Goal: Information Seeking & Learning: Learn about a topic

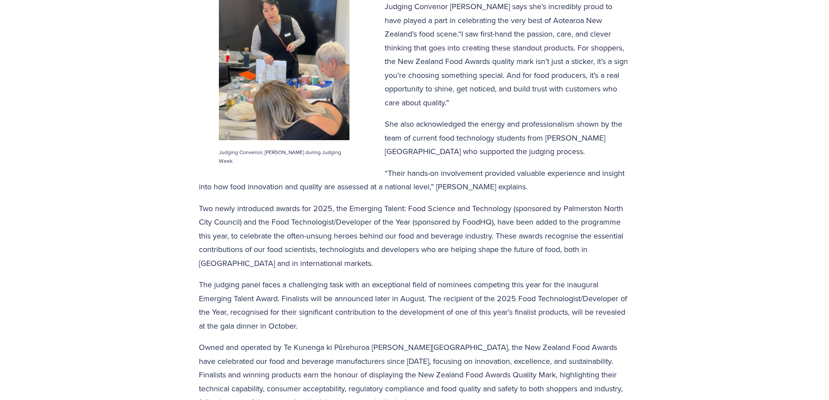
scroll to position [566, 0]
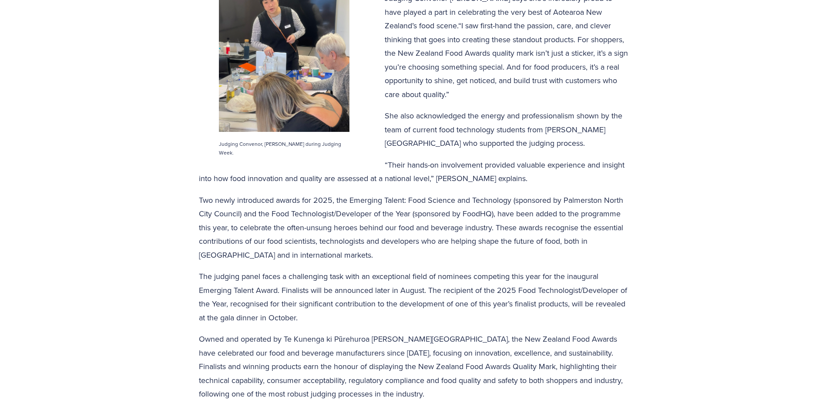
click at [214, 209] on p "Two newly introduced awards for 2025, the Emerging Talent: Food Science and Tec…" at bounding box center [415, 227] width 432 height 69
click at [338, 279] on p "The judging panel faces a challenging task with an exceptional field of nominee…" at bounding box center [415, 296] width 432 height 55
click at [580, 152] on div "Judging Convenor [PERSON_NAME] says she’s incredibly proud to have played a par…" at bounding box center [415, 196] width 432 height 410
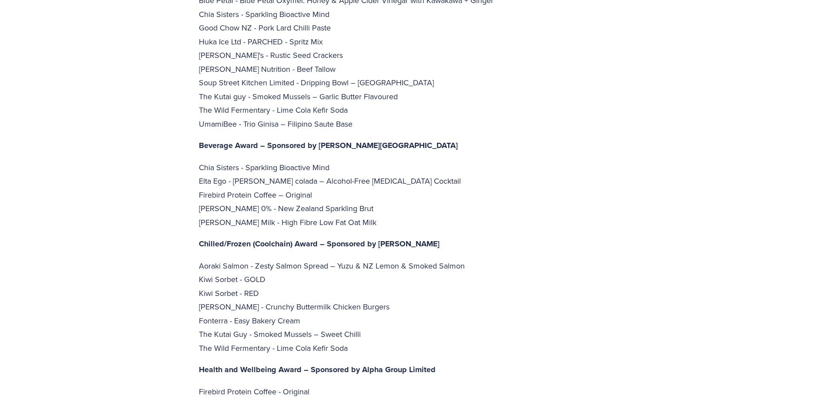
scroll to position [2002, 0]
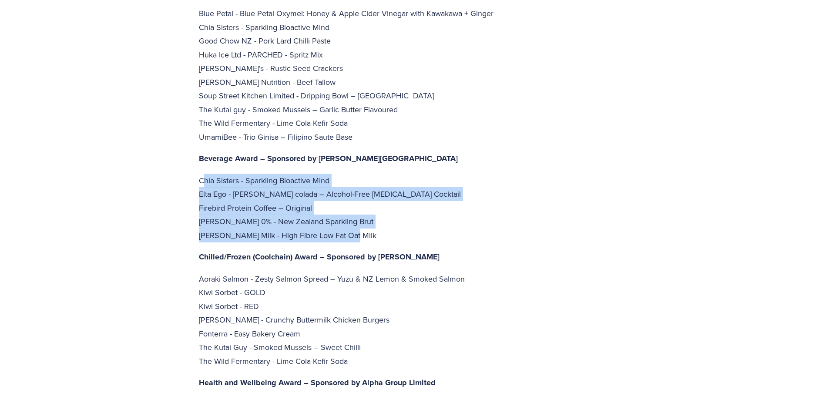
drag, startPoint x: 202, startPoint y: 137, endPoint x: 382, endPoint y: 191, distance: 187.7
click at [382, 191] on p "Chia Sisters - Sparkling Bioactive Mind Elta Ego - [PERSON_NAME] colada – Alcoh…" at bounding box center [415, 208] width 432 height 69
click at [361, 191] on p "Chia Sisters - Sparkling Bioactive Mind Elta Ego - [PERSON_NAME] colada – Alcoh…" at bounding box center [415, 208] width 432 height 69
drag, startPoint x: 329, startPoint y: 198, endPoint x: 148, endPoint y: 137, distance: 190.2
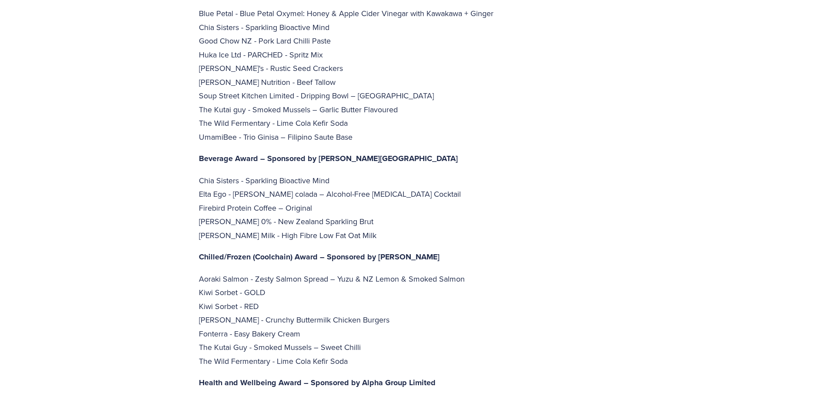
click at [381, 188] on p "Chia Sisters - Sparkling Bioactive Mind Elta Ego - [PERSON_NAME] colada – Alcoh…" at bounding box center [415, 208] width 432 height 69
drag, startPoint x: 345, startPoint y: 192, endPoint x: 161, endPoint y: 192, distance: 184.1
click at [347, 197] on p "Chia Sisters - Sparkling Bioactive Mind Elta Ego - [PERSON_NAME] colada – Alcoh…" at bounding box center [415, 208] width 432 height 69
drag, startPoint x: 194, startPoint y: 190, endPoint x: 352, endPoint y: 191, distance: 158.0
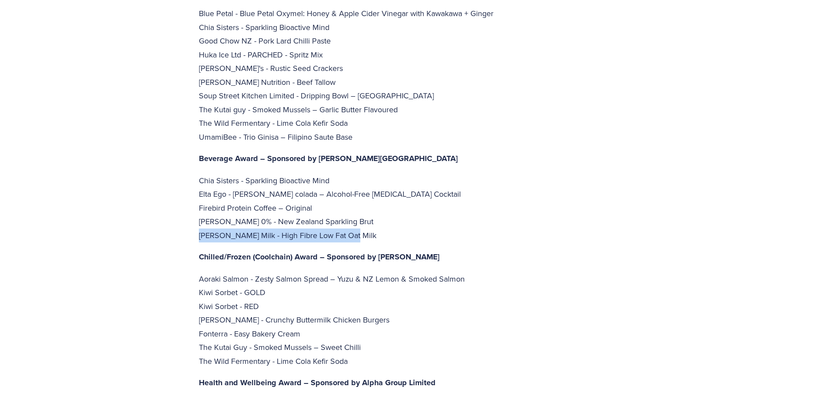
click at [352, 191] on div "“Likewise, [PERSON_NAME] continues to hold prime position in the agricultural, …" at bounding box center [415, 94] width 447 height 1712
copy p "[PERSON_NAME] Milk - High Fibre Low Fat Oat Milk"
drag, startPoint x: 289, startPoint y: 155, endPoint x: 327, endPoint y: 167, distance: 39.6
click at [289, 174] on p "Chia Sisters - Sparkling Bioactive Mind Elta Ego - [PERSON_NAME] colada – Alcoh…" at bounding box center [415, 208] width 432 height 69
drag, startPoint x: 334, startPoint y: 165, endPoint x: 197, endPoint y: 169, distance: 137.2
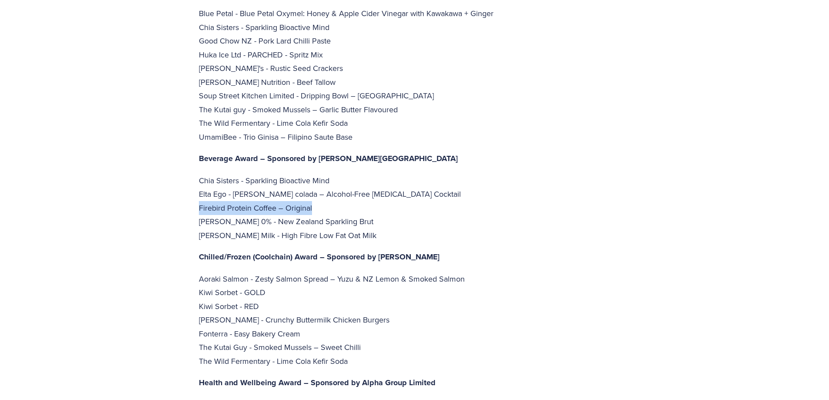
click at [197, 169] on div "“Likewise, [PERSON_NAME] continues to hold prime position in the agricultural, …" at bounding box center [415, 94] width 447 height 1712
copy p "Firebird Protein Coffee – Original"
drag, startPoint x: 205, startPoint y: 158, endPoint x: 241, endPoint y: 158, distance: 35.3
click at [222, 174] on p "Chia Sisters - Sparkling Bioactive Mind Elta Ego - [PERSON_NAME] colada – Alcoh…" at bounding box center [415, 208] width 432 height 69
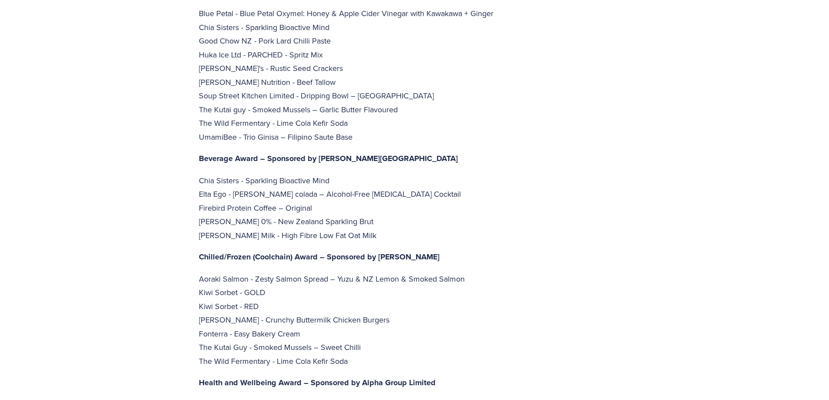
drag, startPoint x: 337, startPoint y: 152, endPoint x: 367, endPoint y: 143, distance: 31.7
click at [339, 174] on p "Chia Sisters - Sparkling Bioactive Mind Elta Ego - [PERSON_NAME] colada – Alcoh…" at bounding box center [415, 208] width 432 height 69
drag, startPoint x: 303, startPoint y: 143, endPoint x: 211, endPoint y: 138, distance: 92.8
click at [211, 174] on p "Chia Sisters - Sparkling Bioactive Mind Elta Ego - [PERSON_NAME] colada – Alcoh…" at bounding box center [415, 208] width 432 height 69
click at [213, 174] on p "Chia Sisters - Sparkling Bioactive Mind Elta Ego - [PERSON_NAME] colada – Alcoh…" at bounding box center [415, 208] width 432 height 69
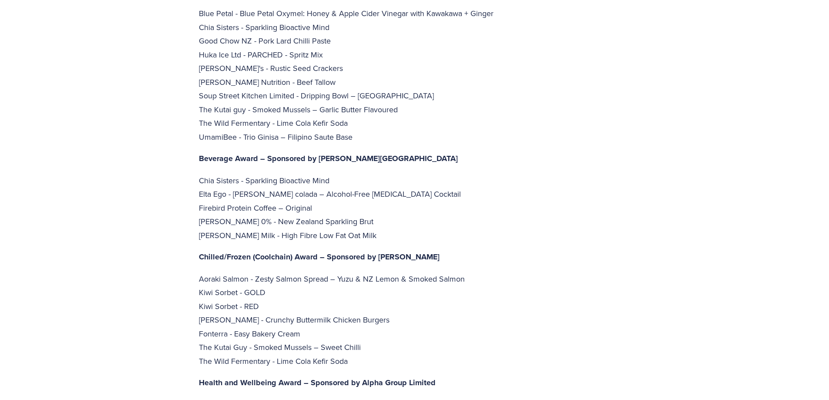
drag, startPoint x: 208, startPoint y: 142, endPoint x: 183, endPoint y: 146, distance: 25.2
click at [207, 174] on p "Chia Sisters - Sparkling Bioactive Mind Elta Ego - [PERSON_NAME] colada – Alcoh…" at bounding box center [415, 208] width 432 height 69
drag, startPoint x: 183, startPoint y: 146, endPoint x: 171, endPoint y: 136, distance: 16.1
copy p "Chia Sisters - Sparkling Bioactive Mind"
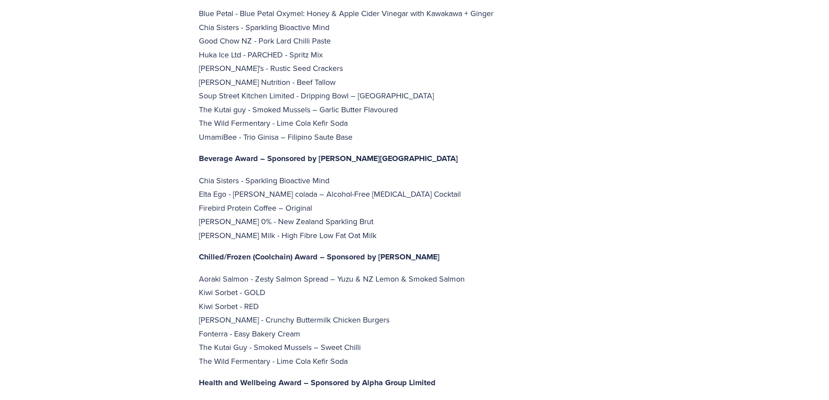
click at [255, 184] on p "Chia Sisters - Sparkling Bioactive Mind Elta Ego - [PERSON_NAME] colada – Alcoh…" at bounding box center [415, 208] width 432 height 69
click at [202, 198] on p "Chia Sisters - Sparkling Bioactive Mind Elta Ego - [PERSON_NAME] colada – Alcoh…" at bounding box center [415, 208] width 432 height 69
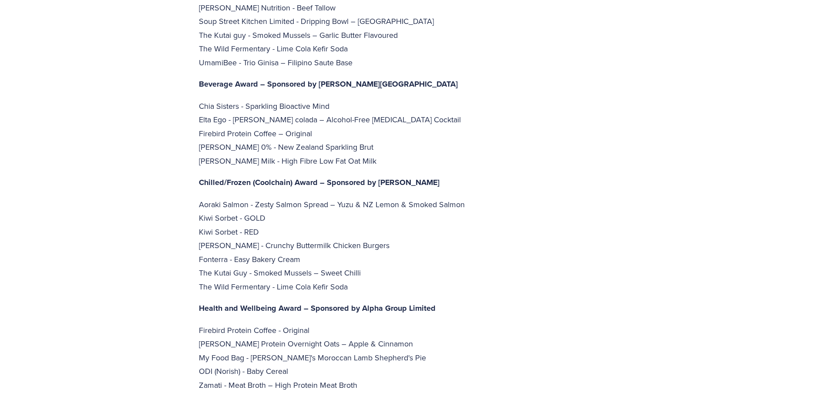
scroll to position [2133, 0]
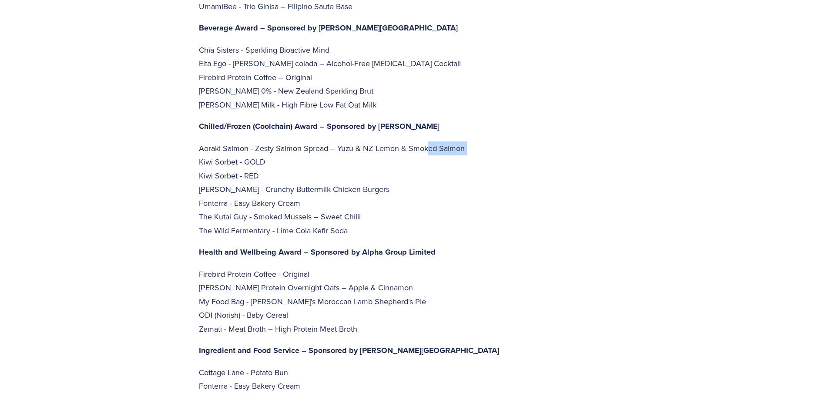
drag, startPoint x: 231, startPoint y: 115, endPoint x: 435, endPoint y: 106, distance: 203.9
click at [305, 141] on p "Aoraki Salmon - Zesty Salmon Spread – Yuzu & NZ Lemon & Smoked Salmon Kiwi Sorb…" at bounding box center [415, 189] width 432 height 96
drag, startPoint x: 175, startPoint y: 107, endPoint x: 528, endPoint y: 101, distance: 353.5
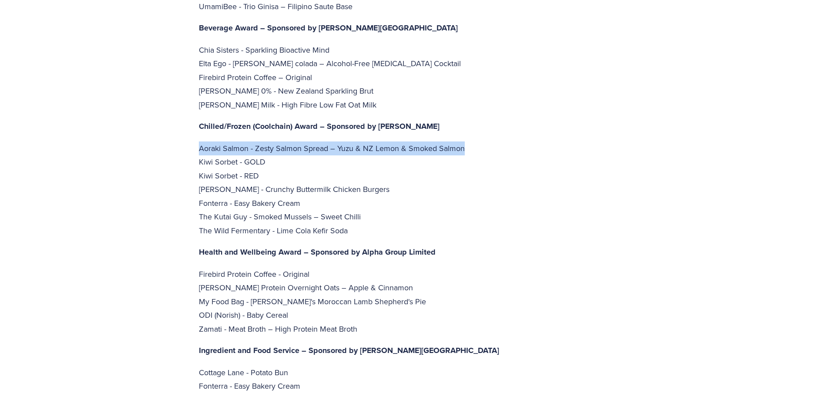
copy p "Aoraki Salmon - Zesty Salmon Spread – Yuzu & NZ Lemon & Smoked Salmon"
click at [212, 141] on p "Aoraki Salmon - Zesty Salmon Spread – Yuzu & NZ Lemon & Smoked Salmon Kiwi Sorb…" at bounding box center [415, 189] width 432 height 96
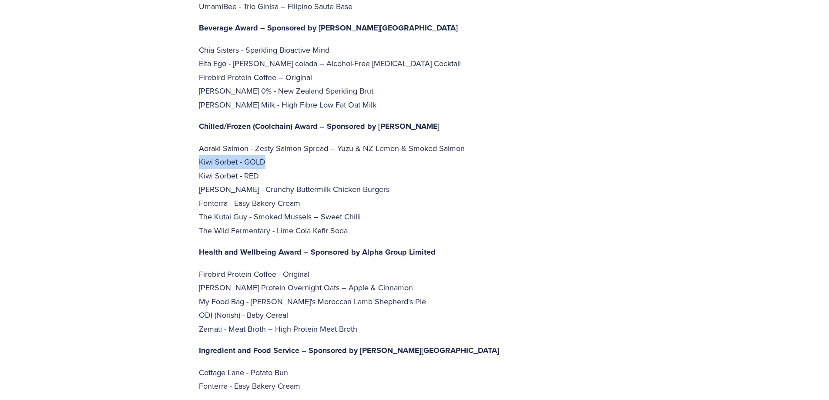
drag, startPoint x: 198, startPoint y: 123, endPoint x: 326, endPoint y: 121, distance: 127.5
click at [269, 141] on p "Aoraki Salmon - Zesty Salmon Spread – Yuzu & NZ Lemon & Smoked Salmon Kiwi Sorb…" at bounding box center [415, 189] width 432 height 96
drag, startPoint x: 201, startPoint y: 128, endPoint x: 328, endPoint y: 133, distance: 127.2
click at [328, 141] on p "Aoraki Salmon - Zesty Salmon Spread – Yuzu & NZ Lemon & Smoked Salmon Kiwi Sorb…" at bounding box center [415, 189] width 432 height 96
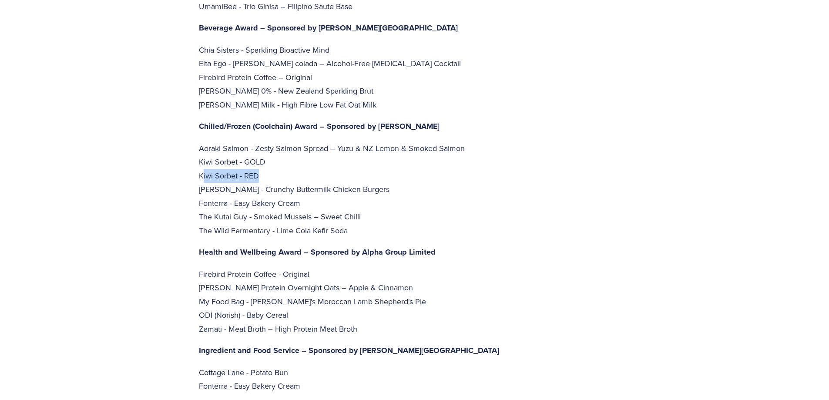
click at [297, 141] on p "Aoraki Salmon - Zesty Salmon Spread – Yuzu & NZ Lemon & Smoked Salmon Kiwi Sorb…" at bounding box center [415, 189] width 432 height 96
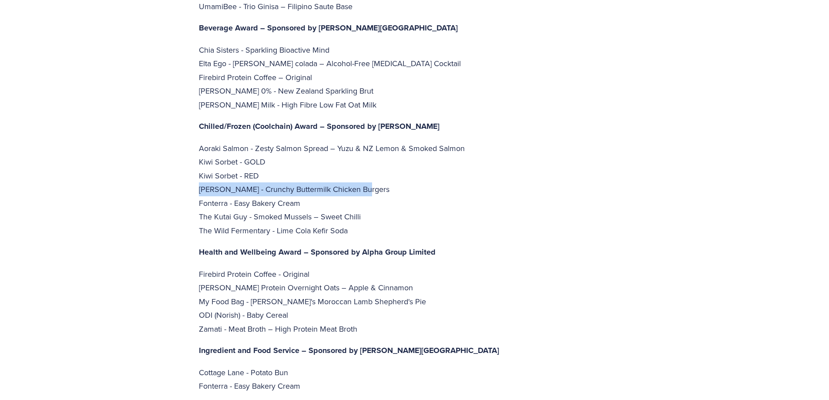
drag, startPoint x: 185, startPoint y: 144, endPoint x: 397, endPoint y: 150, distance: 211.6
click at [386, 153] on p "Aoraki Salmon - Zesty Salmon Spread – Yuzu & NZ Lemon & Smoked Salmon Kiwi Sorb…" at bounding box center [415, 189] width 432 height 96
drag, startPoint x: 193, startPoint y: 151, endPoint x: 393, endPoint y: 145, distance: 200.3
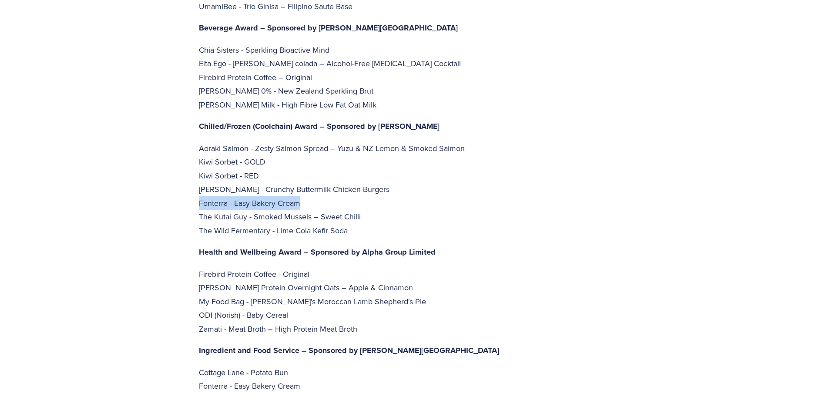
drag, startPoint x: 346, startPoint y: 160, endPoint x: 188, endPoint y: 165, distance: 158.5
click at [385, 165] on p "Aoraki Salmon - Zesty Salmon Spread – Yuzu & NZ Lemon & Smoked Salmon Kiwi Sorb…" at bounding box center [415, 189] width 432 height 96
drag, startPoint x: 370, startPoint y: 171, endPoint x: 197, endPoint y: 178, distance: 173.3
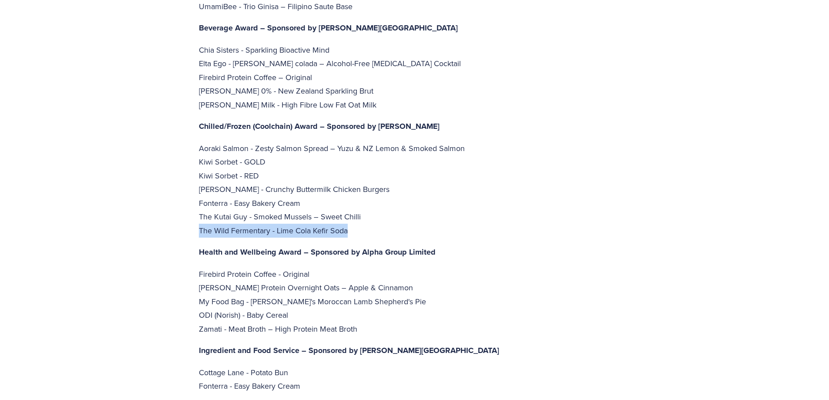
drag, startPoint x: 402, startPoint y: 183, endPoint x: 173, endPoint y: 185, distance: 228.9
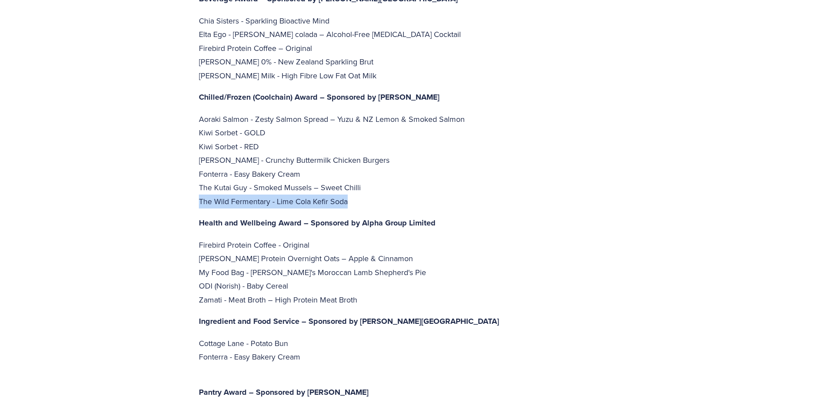
scroll to position [2176, 0]
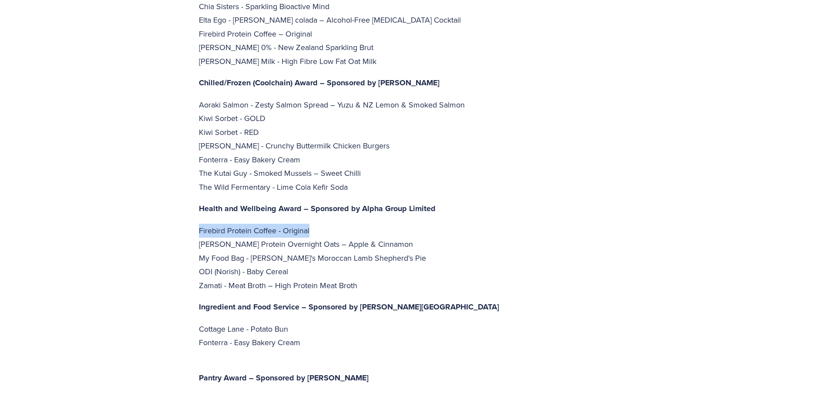
drag, startPoint x: 335, startPoint y: 190, endPoint x: 175, endPoint y: 188, distance: 160.6
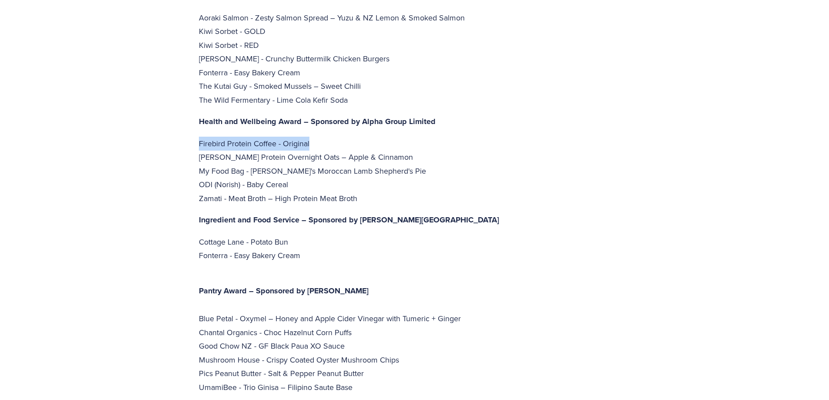
drag, startPoint x: 407, startPoint y: 111, endPoint x: 174, endPoint y: 112, distance: 233.7
copy p "[PERSON_NAME] Protein Overnight Oats – Apple & Cinnamon"
drag, startPoint x: 396, startPoint y: 161, endPoint x: 391, endPoint y: 164, distance: 5.7
click at [397, 161] on p "Firebird Protein Coffee - Original [PERSON_NAME] Protein Overnight Oats – Apple…" at bounding box center [415, 171] width 432 height 69
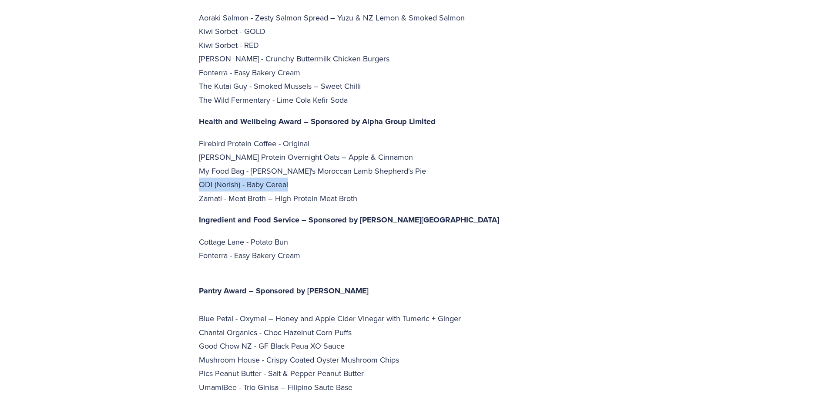
drag, startPoint x: 188, startPoint y: 145, endPoint x: 360, endPoint y: 145, distance: 171.9
click at [421, 160] on p "Firebird Protein Coffee - Original [PERSON_NAME] Protein Overnight Oats – Apple…" at bounding box center [415, 171] width 432 height 69
drag, startPoint x: 197, startPoint y: 198, endPoint x: 337, endPoint y: 201, distance: 140.6
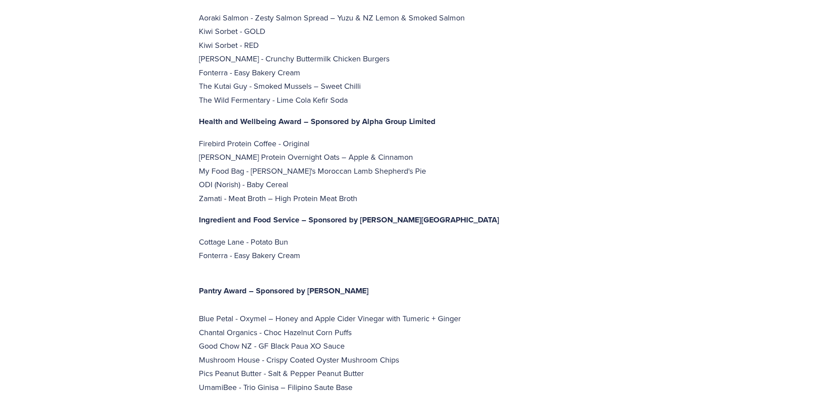
click at [336, 235] on p "Cottage Lane - Potato Bun Fonterra - Easy Bakery Cream" at bounding box center [415, 248] width 432 height 27
drag, startPoint x: 316, startPoint y: 218, endPoint x: 194, endPoint y: 216, distance: 121.5
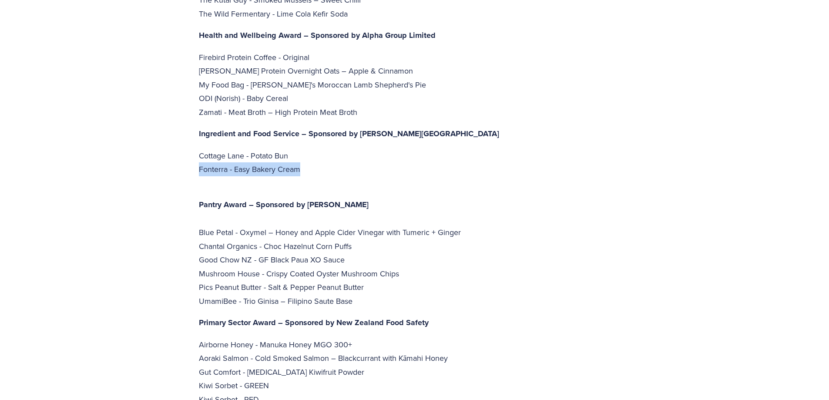
scroll to position [2350, 0]
click at [592, 183] on p "Pantry Award – Sponsored by Woolworths Blue Petal - Oxymel – Honey and Apple Ci…" at bounding box center [415, 245] width 432 height 124
drag, startPoint x: 308, startPoint y: 129, endPoint x: 156, endPoint y: 120, distance: 152.2
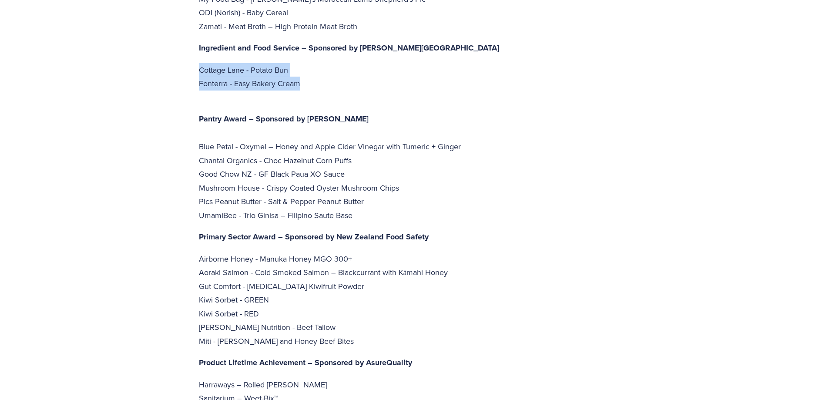
scroll to position [2437, 0]
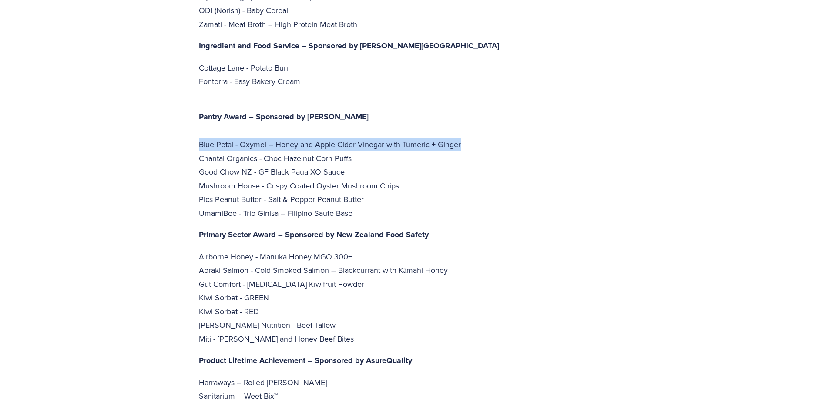
drag, startPoint x: 192, startPoint y: 108, endPoint x: 472, endPoint y: 108, distance: 279.4
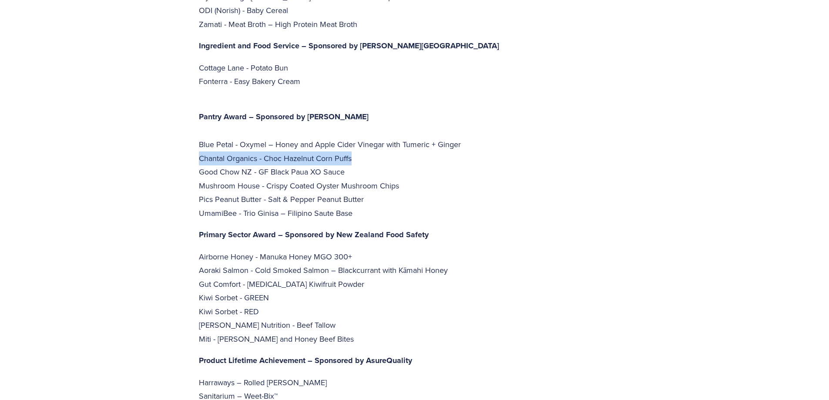
drag, startPoint x: 195, startPoint y: 120, endPoint x: 392, endPoint y: 118, distance: 196.7
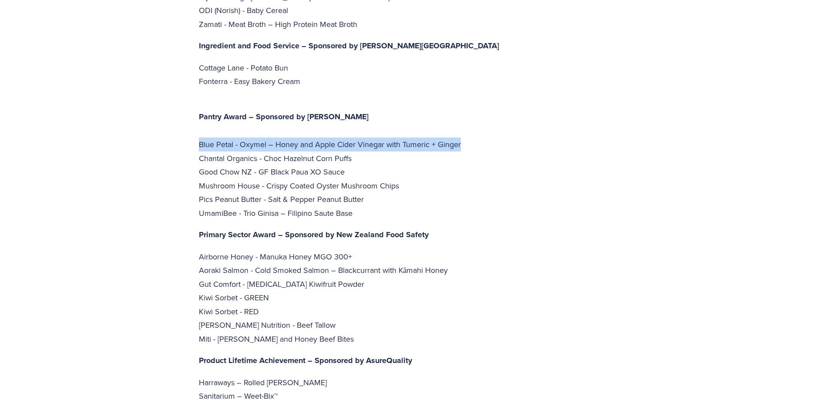
drag, startPoint x: 196, startPoint y: 108, endPoint x: 462, endPoint y: 104, distance: 266.0
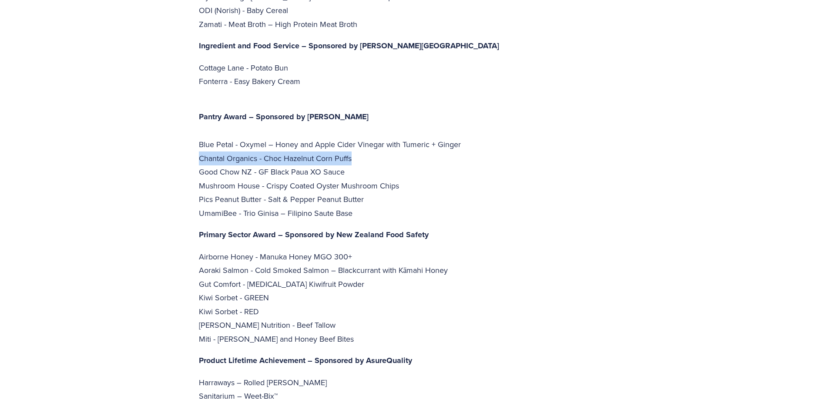
drag, startPoint x: 364, startPoint y: 117, endPoint x: 141, endPoint y: 119, distance: 223.3
click at [360, 129] on p "Pantry Award – Sponsored by Woolworths Blue Petal - Oxymel – Honey and Apple Ci…" at bounding box center [415, 158] width 432 height 124
drag, startPoint x: 367, startPoint y: 121, endPoint x: 151, endPoint y: 117, distance: 216.4
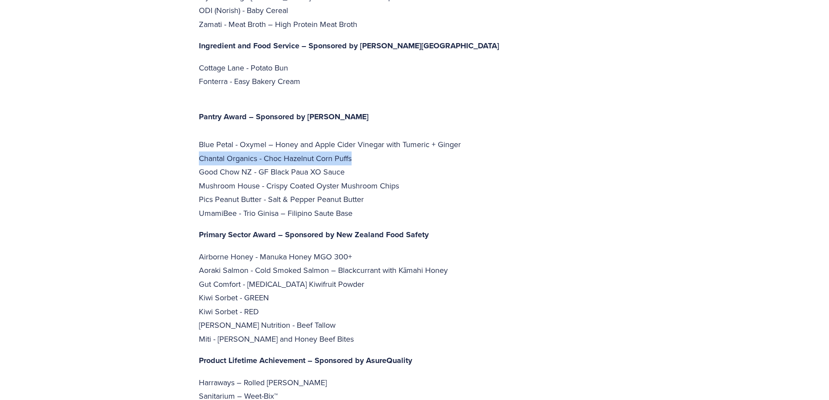
copy p "Chantal Organics - Choc Hazelnut Corn Puffs"
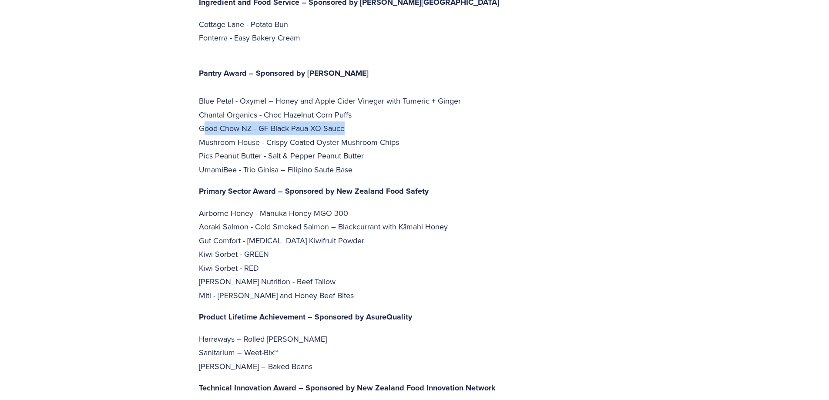
drag, startPoint x: 210, startPoint y: 83, endPoint x: 390, endPoint y: 88, distance: 180.3
click at [390, 88] on p "Pantry Award – Sponsored by Woolworths Blue Petal - Oxymel – Honey and Apple Ci…" at bounding box center [415, 115] width 432 height 124
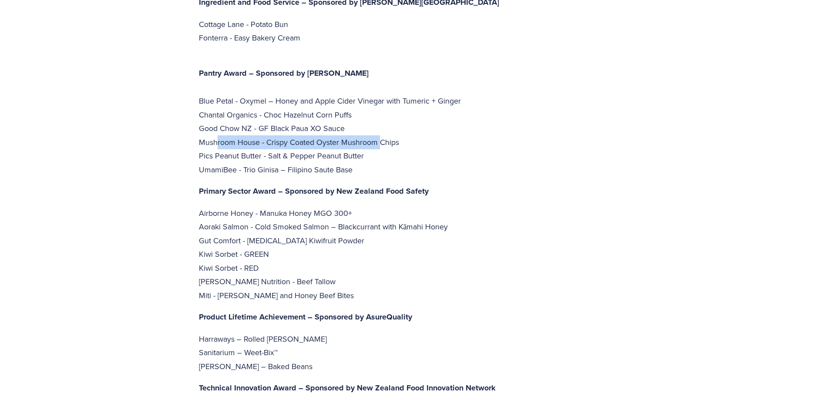
drag, startPoint x: 216, startPoint y: 101, endPoint x: 381, endPoint y: 102, distance: 164.5
click at [381, 102] on p "Pantry Award – Sponsored by Woolworths Blue Petal - Oxymel – Honey and Apple Ci…" at bounding box center [415, 115] width 432 height 124
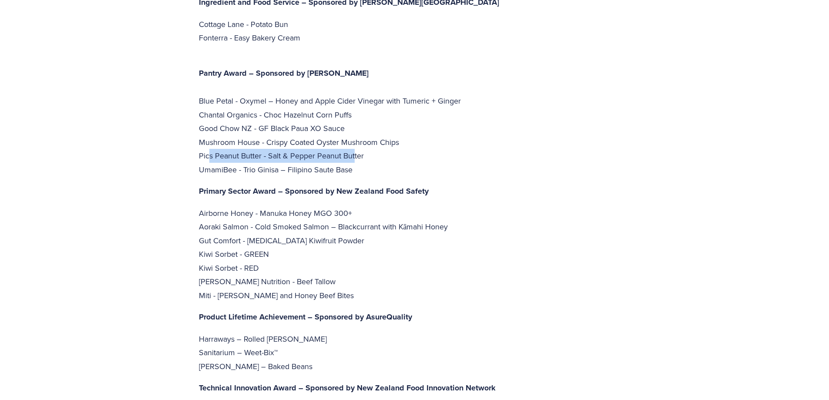
drag, startPoint x: 207, startPoint y: 118, endPoint x: 355, endPoint y: 118, distance: 148.0
click at [355, 118] on p "Pantry Award – Sponsored by Woolworths Blue Petal - Oxymel – Honey and Apple Ci…" at bounding box center [415, 115] width 432 height 124
drag, startPoint x: 200, startPoint y: 129, endPoint x: 262, endPoint y: 137, distance: 62.7
click at [244, 132] on p "Pantry Award – Sponsored by Woolworths Blue Petal - Oxymel – Honey and Apple Ci…" at bounding box center [415, 115] width 432 height 124
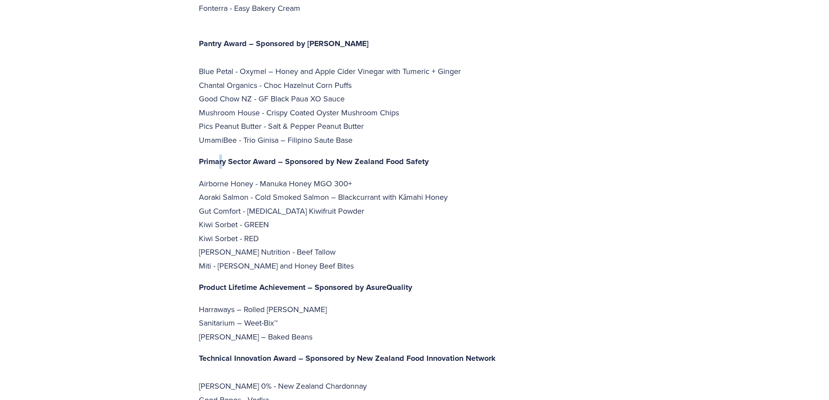
scroll to position [2524, 0]
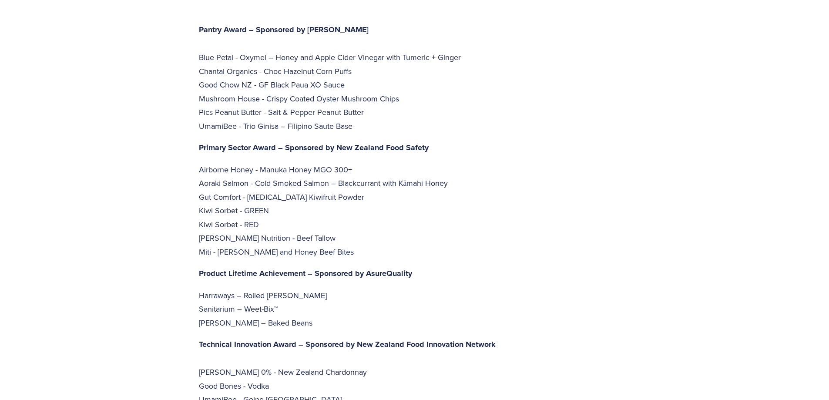
drag, startPoint x: 206, startPoint y: 145, endPoint x: 216, endPoint y: 144, distance: 10.2
click at [208, 163] on p "Airborne Honey - Manuka Honey MGO 300+ Aoraki Salmon - Cold Smoked Salmon – Bla…" at bounding box center [415, 211] width 432 height 96
drag, startPoint x: 193, startPoint y: 85, endPoint x: 396, endPoint y: 83, distance: 202.8
copy p "UmamiBee - Trio Ginisa – Filipino Saute Base"
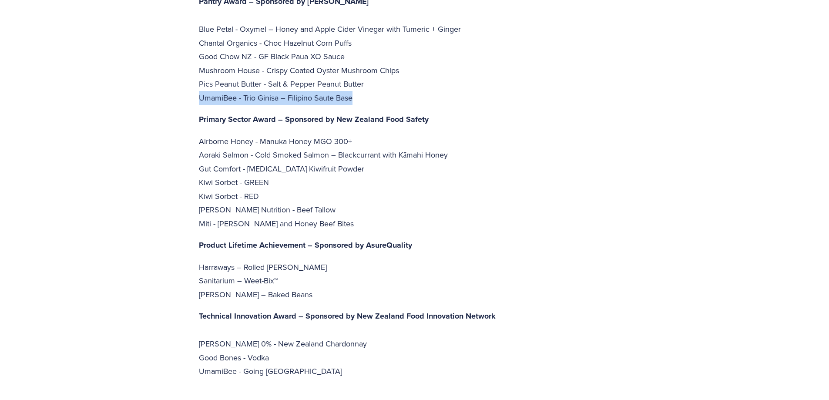
scroll to position [2568, 0]
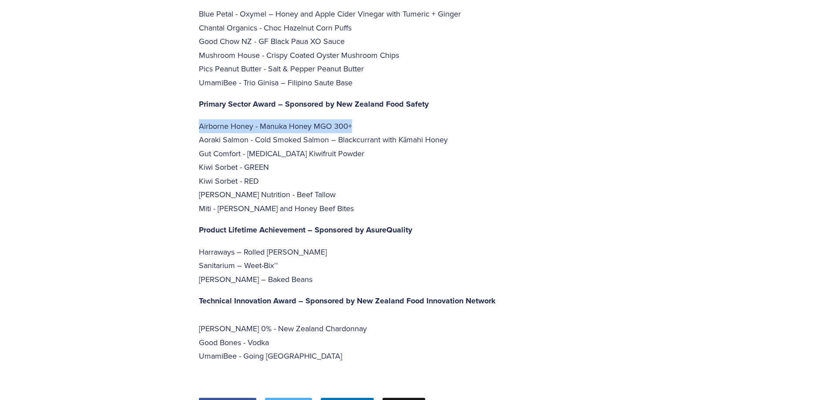
drag, startPoint x: 355, startPoint y: 89, endPoint x: 192, endPoint y: 85, distance: 163.3
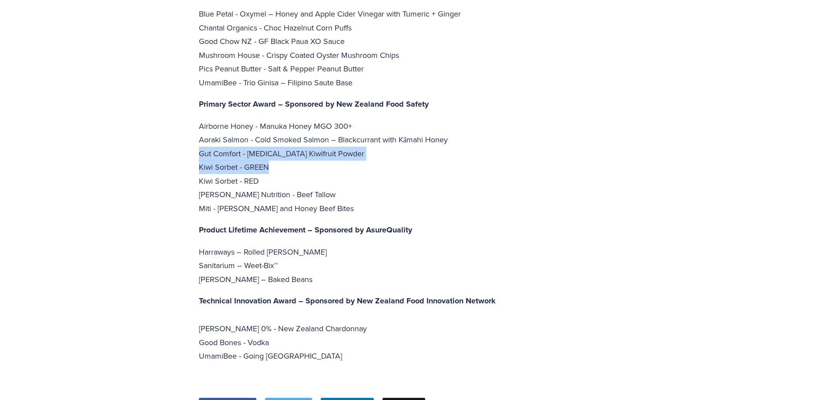
drag, startPoint x: 196, startPoint y: 111, endPoint x: 386, endPoint y: 120, distance: 190.0
click at [340, 119] on p "Airborne Honey - Manuka Honey MGO 300+ Aoraki Salmon - Cold Smoked Salmon – Bla…" at bounding box center [415, 167] width 432 height 96
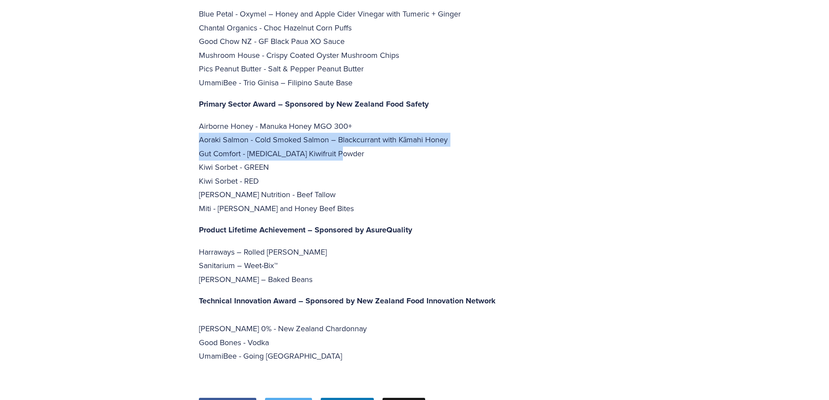
drag, startPoint x: 196, startPoint y: 98, endPoint x: 455, endPoint y: 111, distance: 259.3
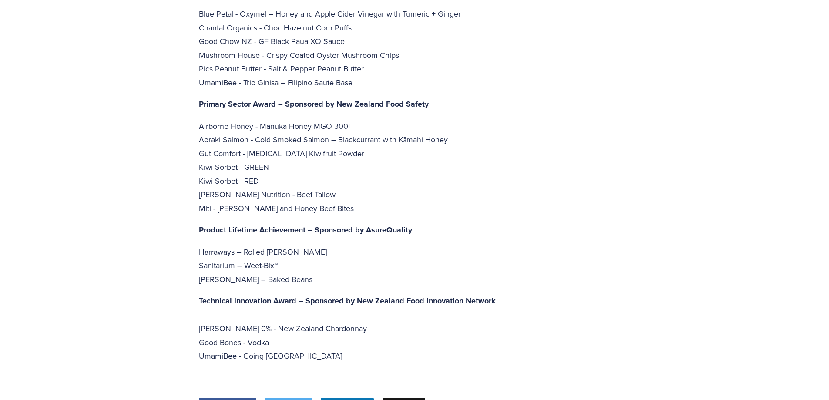
click at [368, 138] on p "Airborne Honey - Manuka Honey MGO 300+ Aoraki Salmon - Cold Smoked Salmon – Bla…" at bounding box center [415, 167] width 432 height 96
drag, startPoint x: 202, startPoint y: 125, endPoint x: 276, endPoint y: 127, distance: 74.0
click at [276, 127] on p "Airborne Honey - Manuka Honey MGO 300+ Aoraki Salmon - Cold Smoked Salmon – Bla…" at bounding box center [415, 167] width 432 height 96
click at [225, 138] on p "Airborne Honey - Manuka Honey MGO 300+ Aoraki Salmon - Cold Smoked Salmon – Bla…" at bounding box center [415, 167] width 432 height 96
drag, startPoint x: 196, startPoint y: 142, endPoint x: 297, endPoint y: 158, distance: 102.3
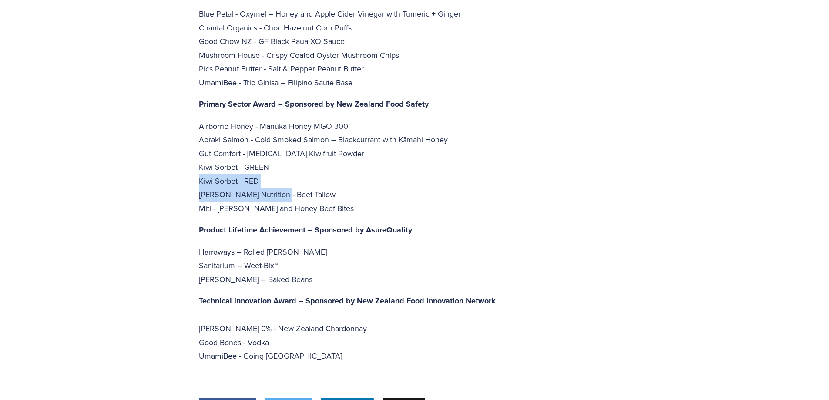
click at [289, 171] on p "Airborne Honey - Manuka Honey MGO 300+ Aoraki Salmon - Cold Smoked Salmon – Bla…" at bounding box center [415, 167] width 432 height 96
drag, startPoint x: 367, startPoint y: 169, endPoint x: 185, endPoint y: 159, distance: 182.2
click at [210, 160] on p "Airborne Honey - Manuka Honey MGO 300+ Aoraki Salmon - Cold Smoked Salmon – Bla…" at bounding box center [415, 167] width 432 height 96
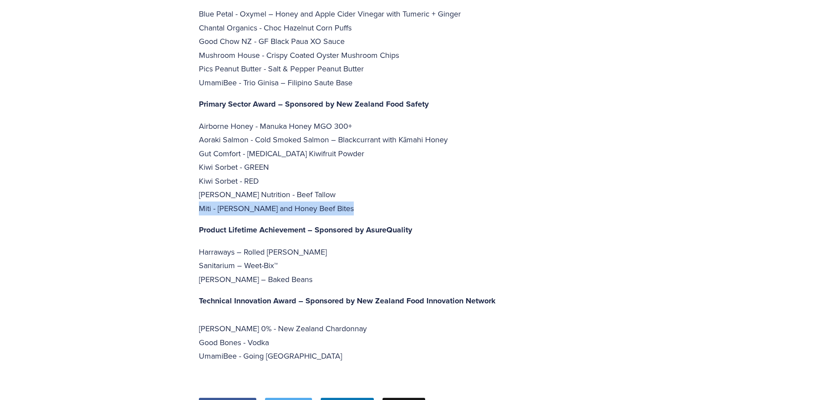
drag, startPoint x: 197, startPoint y: 169, endPoint x: 422, endPoint y: 168, distance: 225.5
drag, startPoint x: 190, startPoint y: 213, endPoint x: 319, endPoint y: 213, distance: 129.3
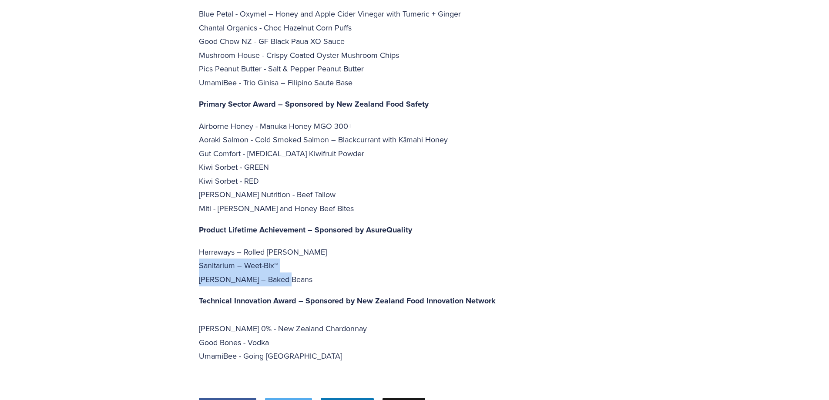
drag, startPoint x: 188, startPoint y: 223, endPoint x: 310, endPoint y: 242, distance: 123.8
click at [309, 245] on p "Harraways – Rolled Oats Sanitarium – Weet-Bix™ Wattie's – Baked Beans" at bounding box center [415, 265] width 432 height 41
click at [291, 245] on p "Harraways – Rolled Oats Sanitarium – Weet-Bix™ Wattie's – Baked Beans" at bounding box center [415, 265] width 432 height 41
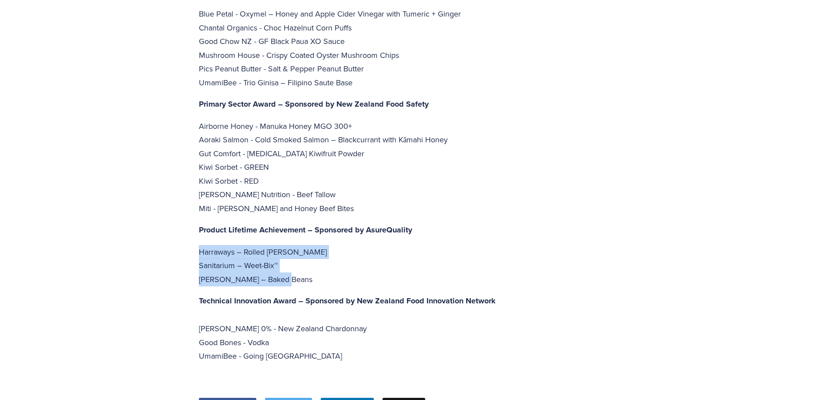
drag, startPoint x: 285, startPoint y: 239, endPoint x: 186, endPoint y: 211, distance: 102.5
click at [375, 245] on p "Harraways – Rolled Oats Sanitarium – Weet-Bix™ Wattie's – Baked Beans" at bounding box center [415, 265] width 432 height 41
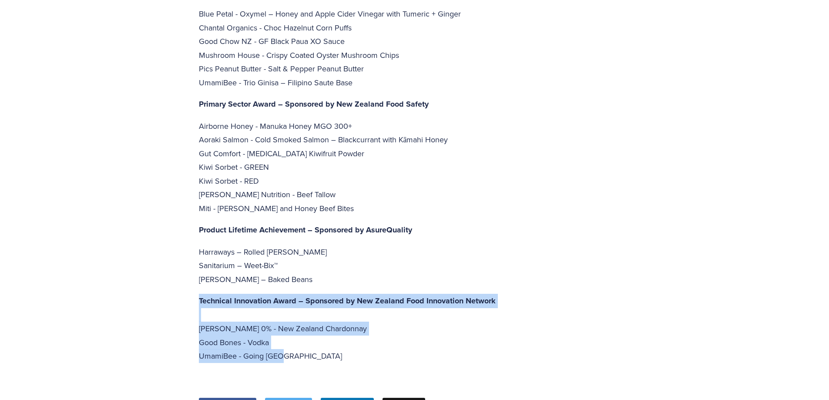
drag, startPoint x: 284, startPoint y: 313, endPoint x: 177, endPoint y: 270, distance: 115.6
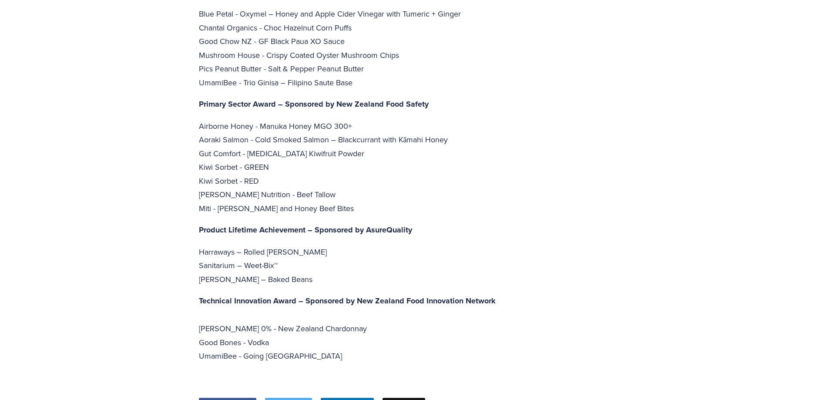
drag, startPoint x: 319, startPoint y: 317, endPoint x: 301, endPoint y: 327, distance: 20.5
click at [319, 317] on p "Technical Innovation Award – Sponsored by New Zealand Food Innovation Network […" at bounding box center [415, 335] width 432 height 83
drag, startPoint x: 301, startPoint y: 327, endPoint x: 185, endPoint y: 312, distance: 116.7
copy p "UmamiBee - Going [GEOGRAPHIC_DATA]"
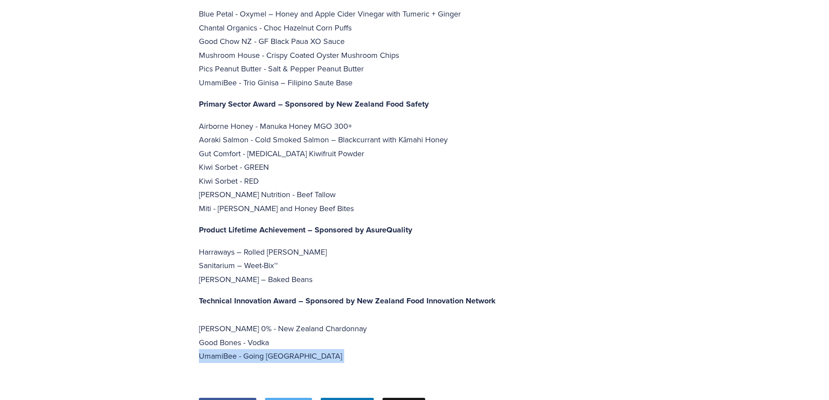
click at [312, 294] on p "Technical Innovation Award – Sponsored by New Zealand Food Innovation Network […" at bounding box center [415, 335] width 432 height 83
drag, startPoint x: 283, startPoint y: 302, endPoint x: 172, endPoint y: 299, distance: 110.6
click at [407, 327] on p "Technical Innovation Award – Sponsored by New Zealand Food Innovation Network […" at bounding box center [415, 335] width 432 height 83
click at [344, 294] on p "Technical Innovation Award – Sponsored by New Zealand Food Innovation Network […" at bounding box center [415, 335] width 432 height 83
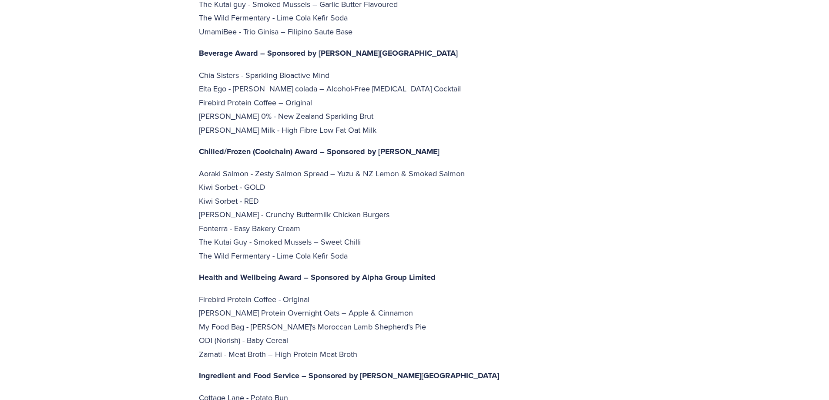
scroll to position [2089, 0]
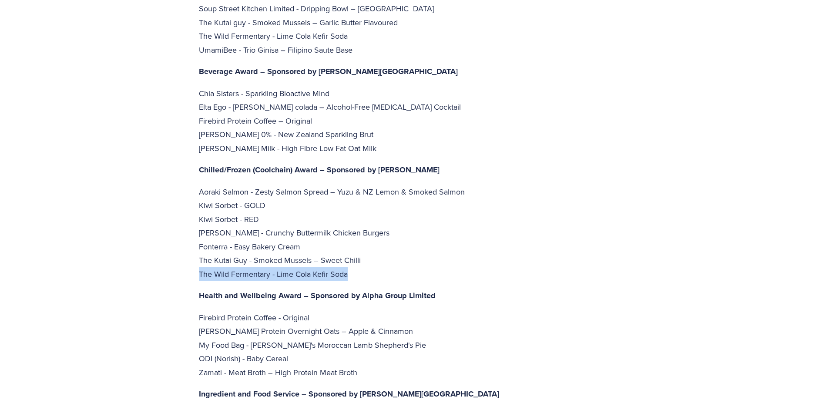
drag, startPoint x: 368, startPoint y: 232, endPoint x: 165, endPoint y: 234, distance: 203.3
click at [359, 188] on p "Aoraki Salmon - Zesty Salmon Spread – Yuzu & NZ Lemon & Smoked Salmon Kiwi Sorb…" at bounding box center [415, 233] width 432 height 96
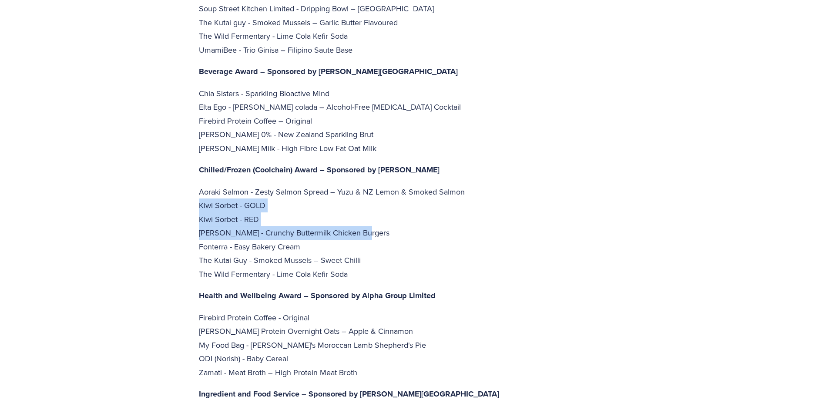
drag, startPoint x: 380, startPoint y: 188, endPoint x: 132, endPoint y: 158, distance: 249.5
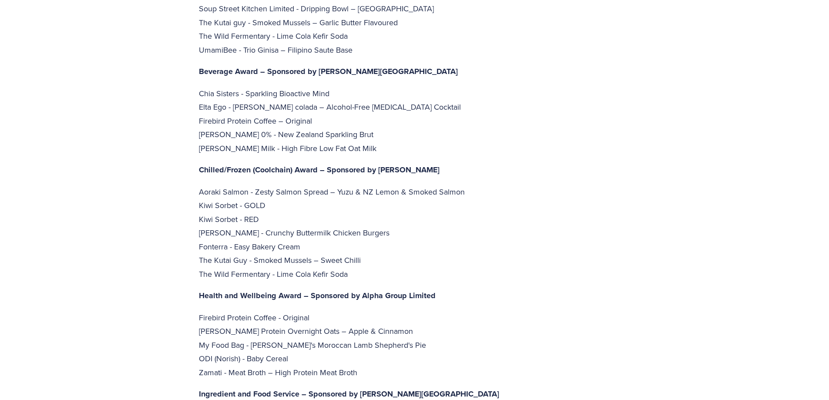
click at [395, 199] on p "Aoraki Salmon - Zesty Salmon Spread – Yuzu & NZ Lemon & Smoked Salmon Kiwi Sorb…" at bounding box center [415, 233] width 432 height 96
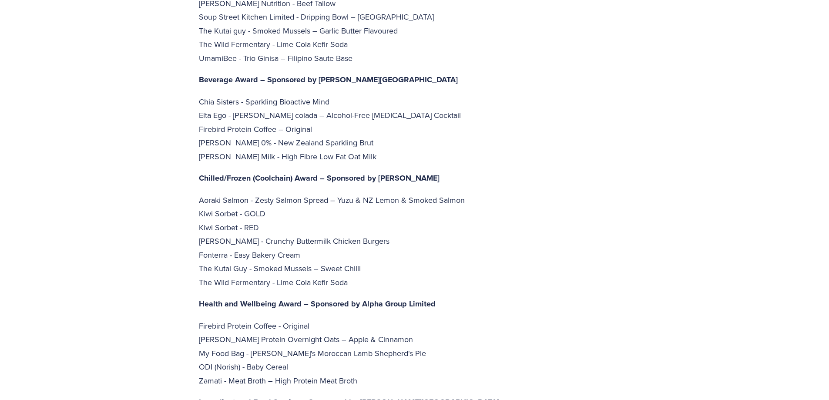
scroll to position [2396, 0]
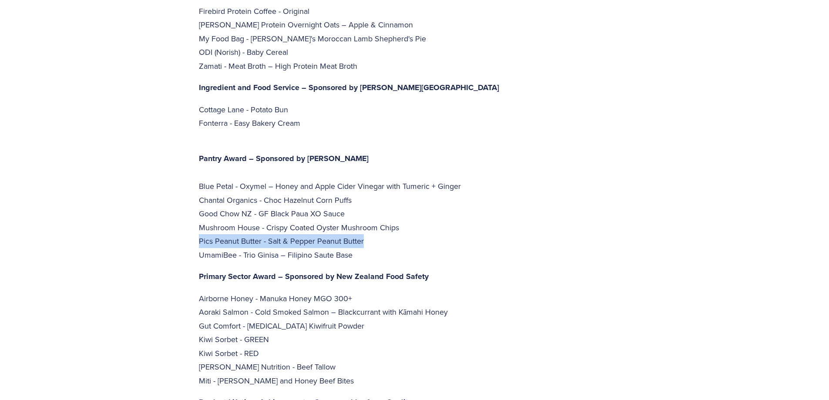
drag, startPoint x: 292, startPoint y: 193, endPoint x: 180, endPoint y: 203, distance: 112.7
copy p "Pics Peanut Butter - Salt & Pepper Peanut Butter"
click at [581, 176] on p "Pantry Award – Sponsored by Woolworths Blue Petal - Oxymel – Honey and Apple Ci…" at bounding box center [415, 200] width 432 height 124
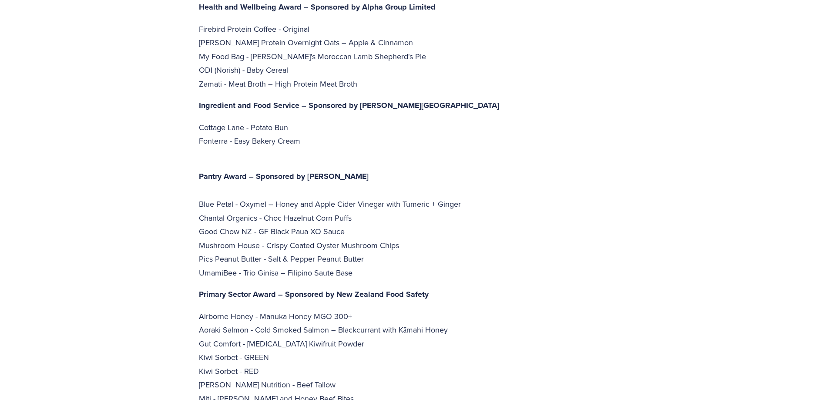
click at [534, 156] on p "Pantry Award – Sponsored by Woolworths Blue Petal - Oxymel – Honey and Apple Ci…" at bounding box center [415, 218] width 432 height 124
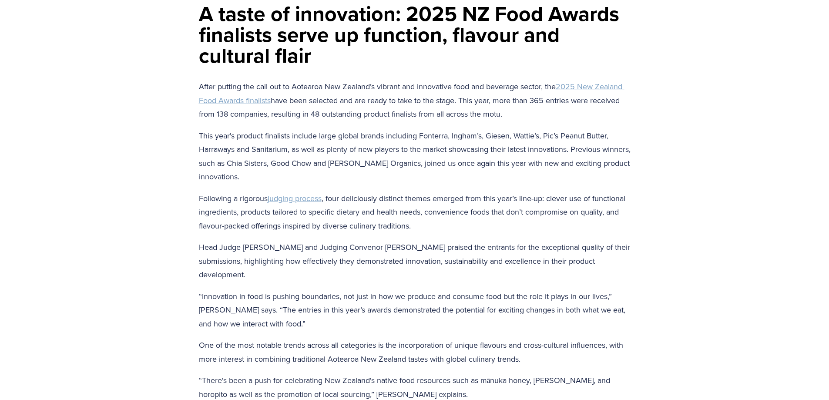
scroll to position [89, 0]
